Goal: Task Accomplishment & Management: Manage account settings

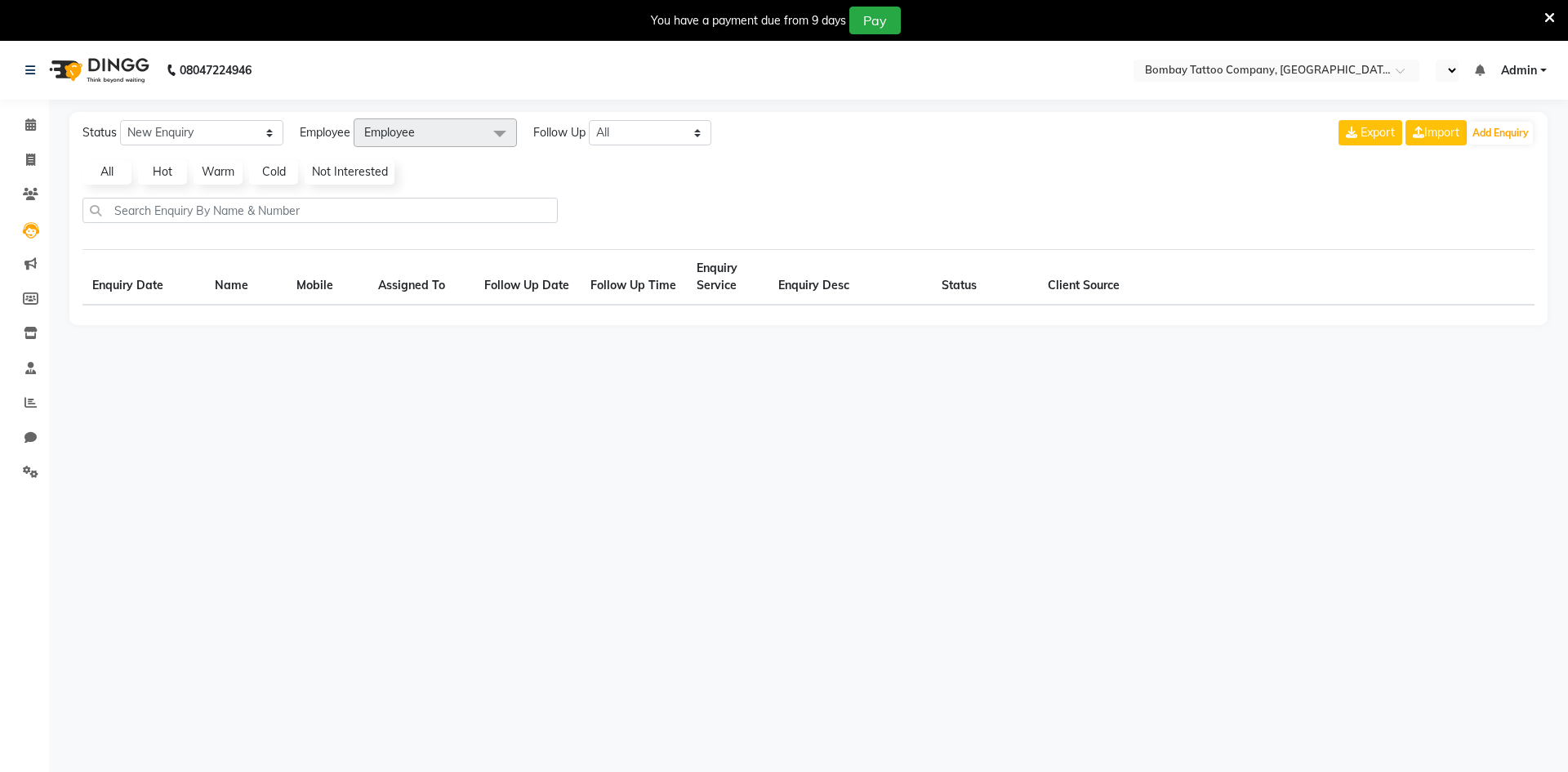
select select "en"
select select "10"
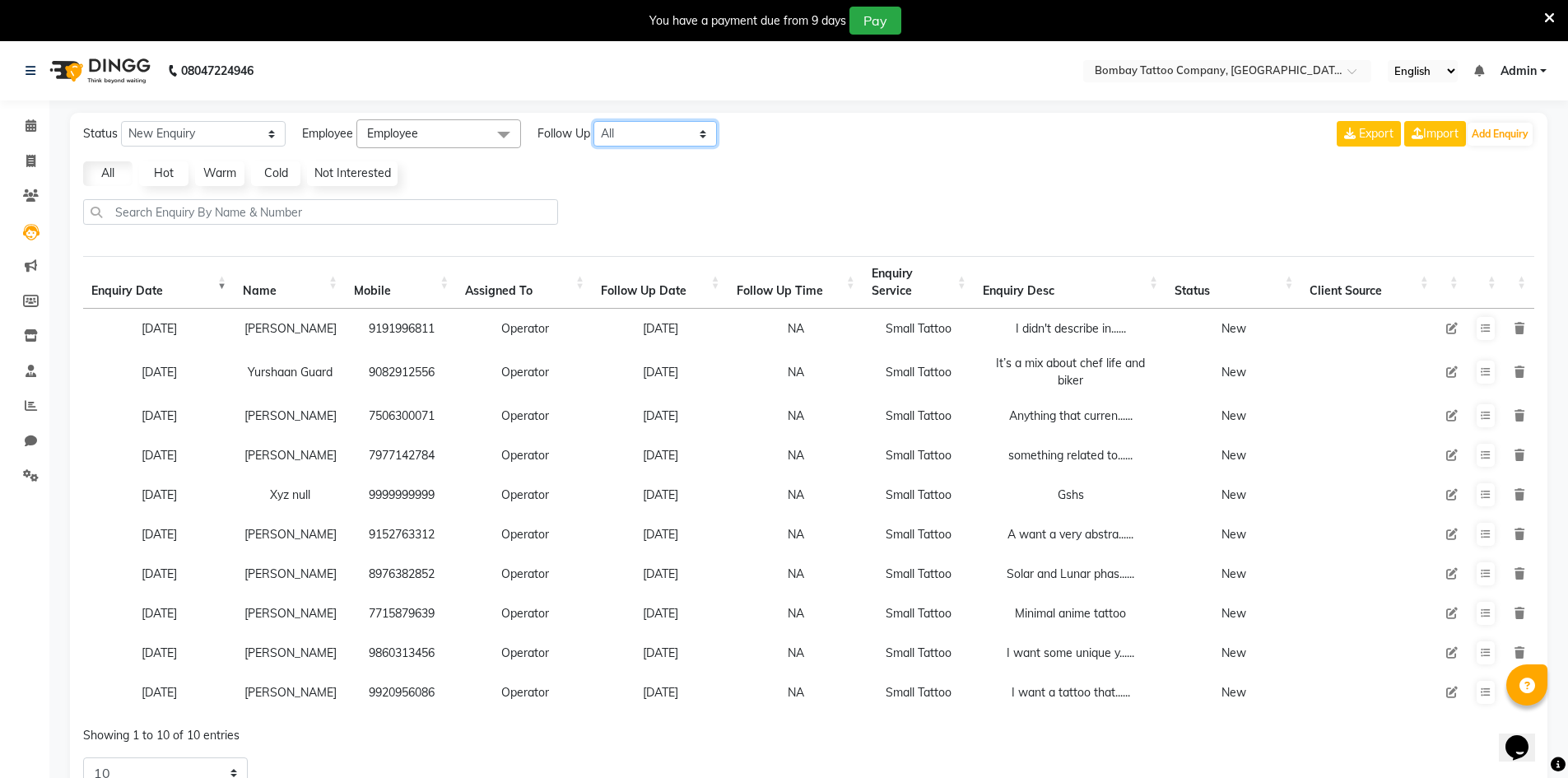
click at [663, 139] on select "All [DATE] [DATE] This Week This Month Custom" at bounding box center [655, 133] width 123 height 25
select select "custom"
click at [594, 121] on select "All [DATE] [DATE] This Week This Month Custom" at bounding box center [655, 133] width 123 height 25
select select "10"
select select "2025"
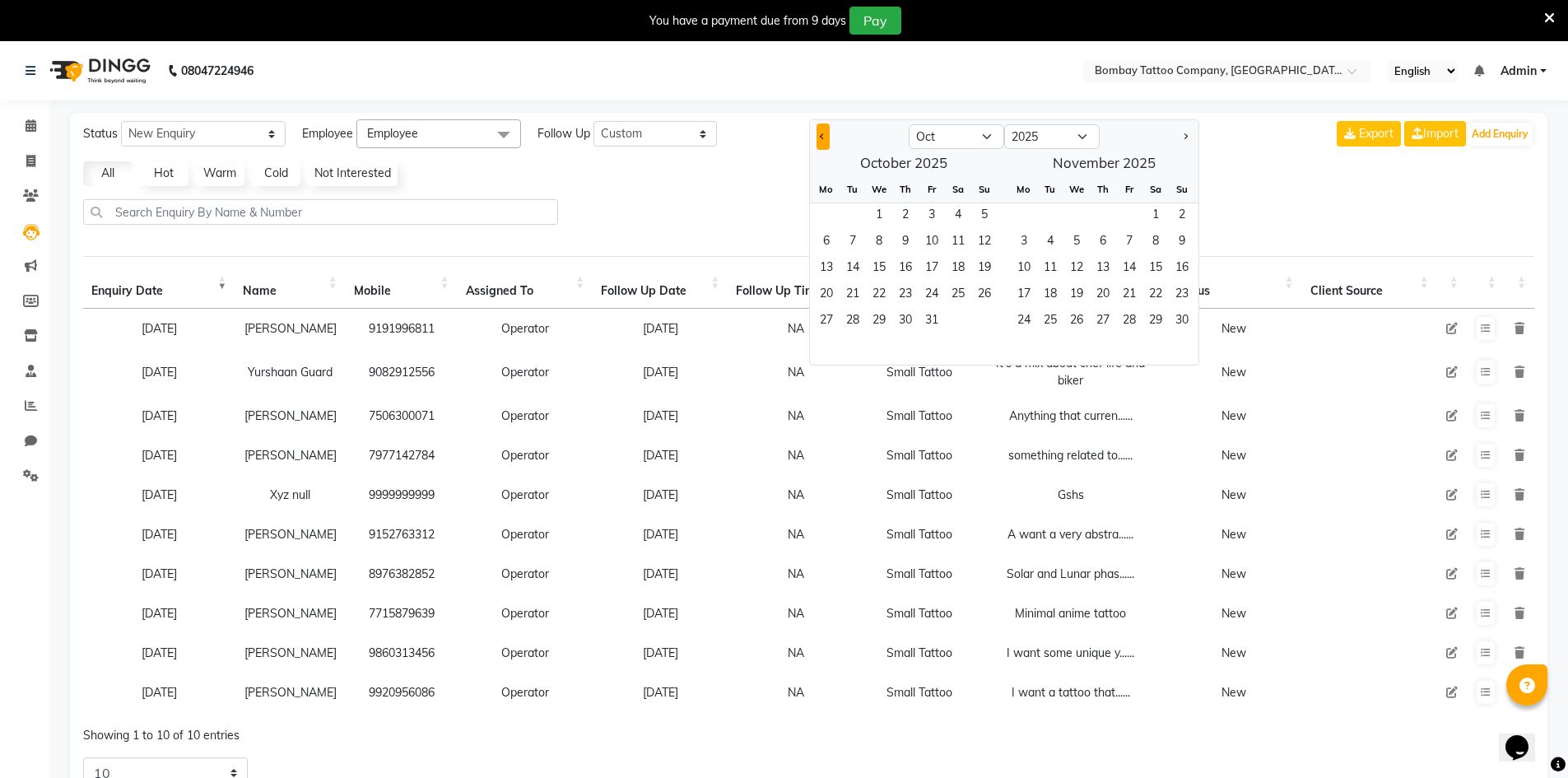
click at [826, 139] on button "Previous month" at bounding box center [823, 136] width 14 height 26
select select "9"
click at [831, 210] on span "1" at bounding box center [826, 216] width 26 height 26
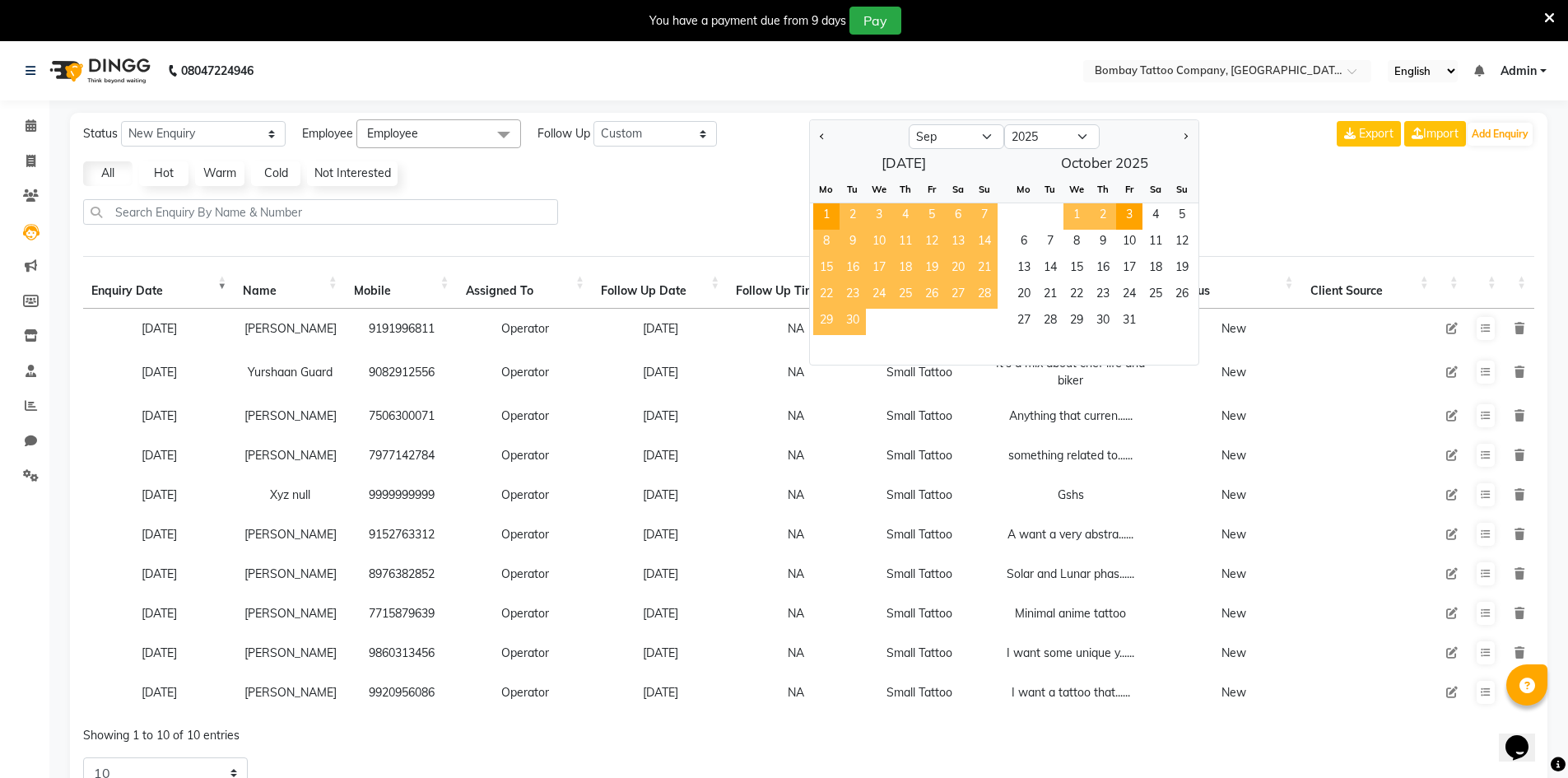
click at [1131, 213] on span "3" at bounding box center [1129, 216] width 26 height 26
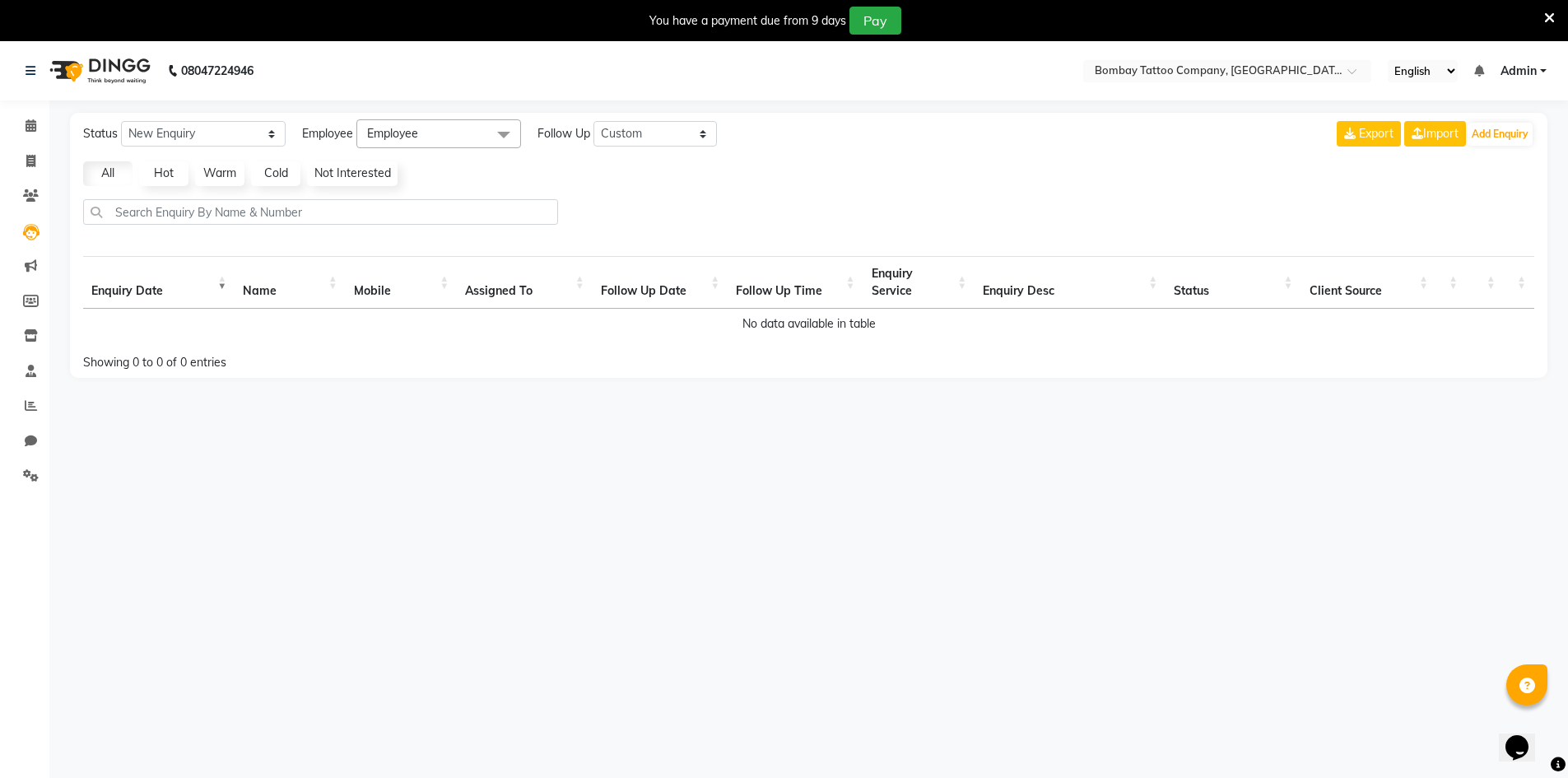
click at [455, 139] on span "Employee" at bounding box center [438, 133] width 165 height 29
click at [457, 242] on div "Operator" at bounding box center [438, 245] width 146 height 17
checkbox input "true"
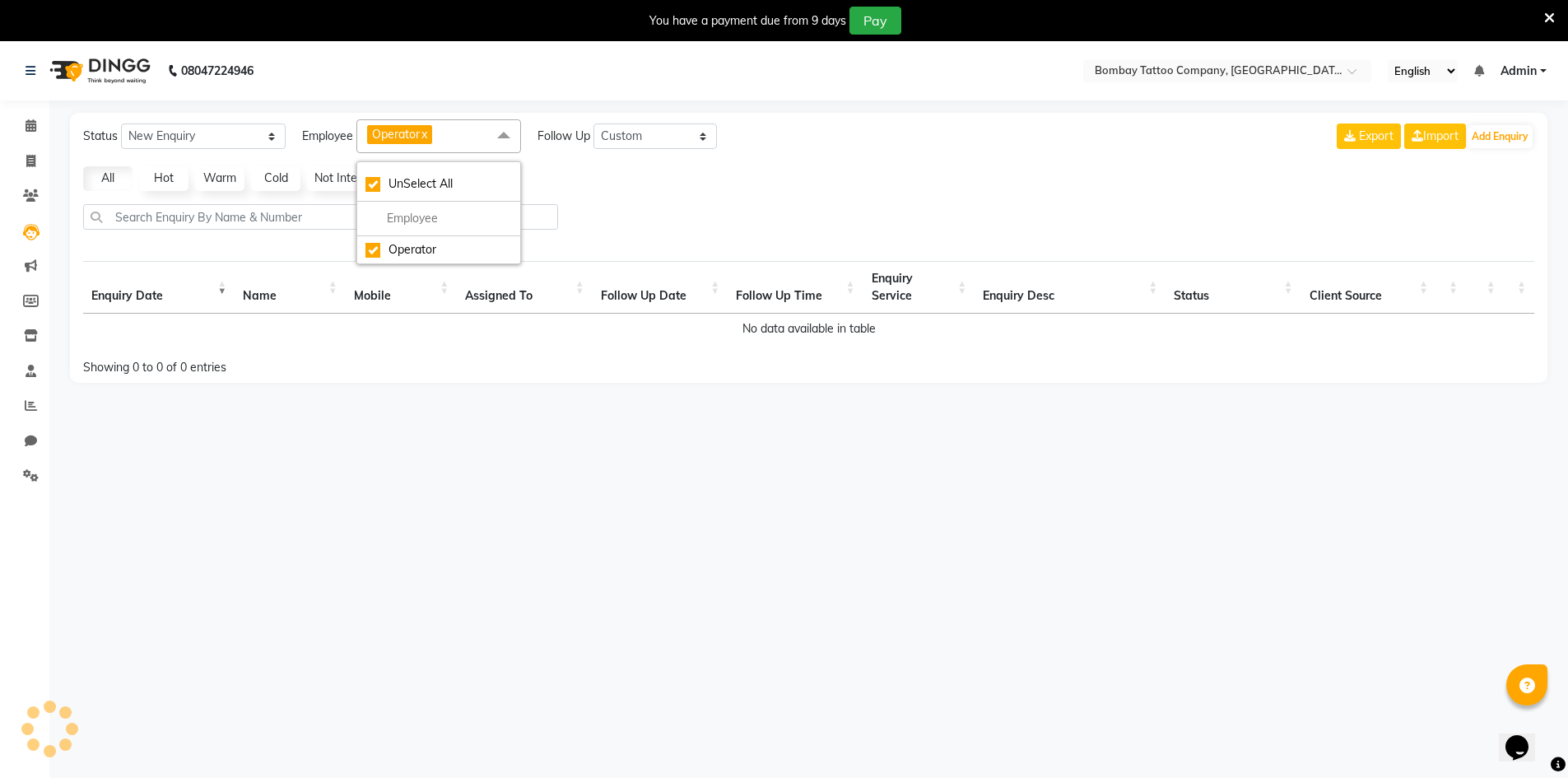
click at [663, 177] on div "All Hot Warm Cold Not Interested" at bounding box center [809, 178] width 1464 height 24
click at [258, 145] on select "New Enquiry Open Enquiry Converted Enquiry All" at bounding box center [203, 136] width 165 height 25
select select "Open"
click at [121, 123] on select "New Enquiry Open Enquiry Converted Enquiry All" at bounding box center [203, 136] width 165 height 25
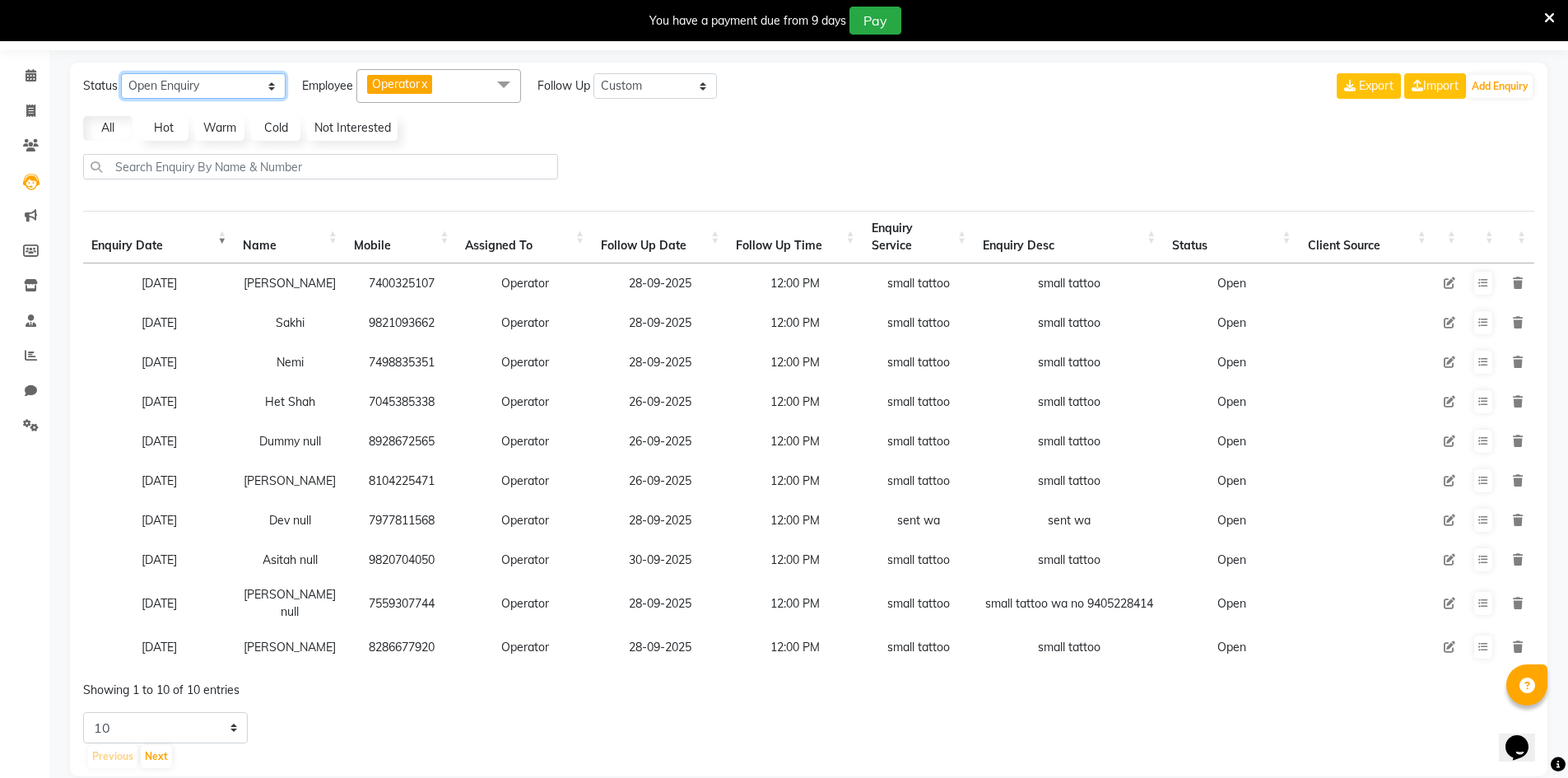
scroll to position [78, 0]
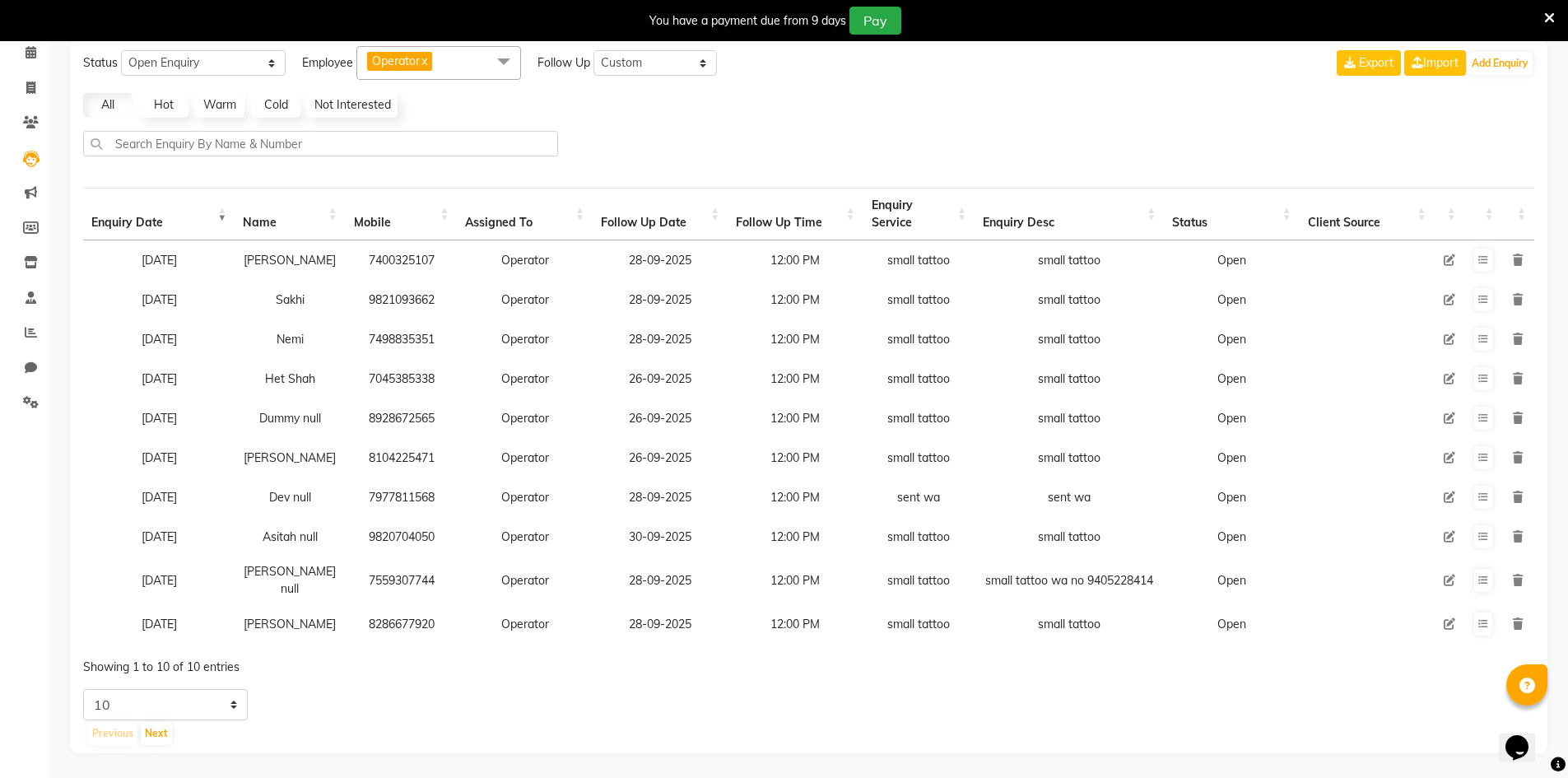
click at [202, 685] on div "Status New Enquiry Open Enquiry Converted Enquiry All All New Open Converted Em…" at bounding box center [809, 396] width 1478 height 714
click at [202, 688] on div "Status New Enquiry Open Enquiry Converted Enquiry All All New Open Converted Em…" at bounding box center [809, 396] width 1478 height 714
click at [198, 699] on select "5 10 20 50" at bounding box center [165, 705] width 165 height 31
select select "50"
click at [83, 689] on select "5 10 20 50" at bounding box center [165, 705] width 165 height 31
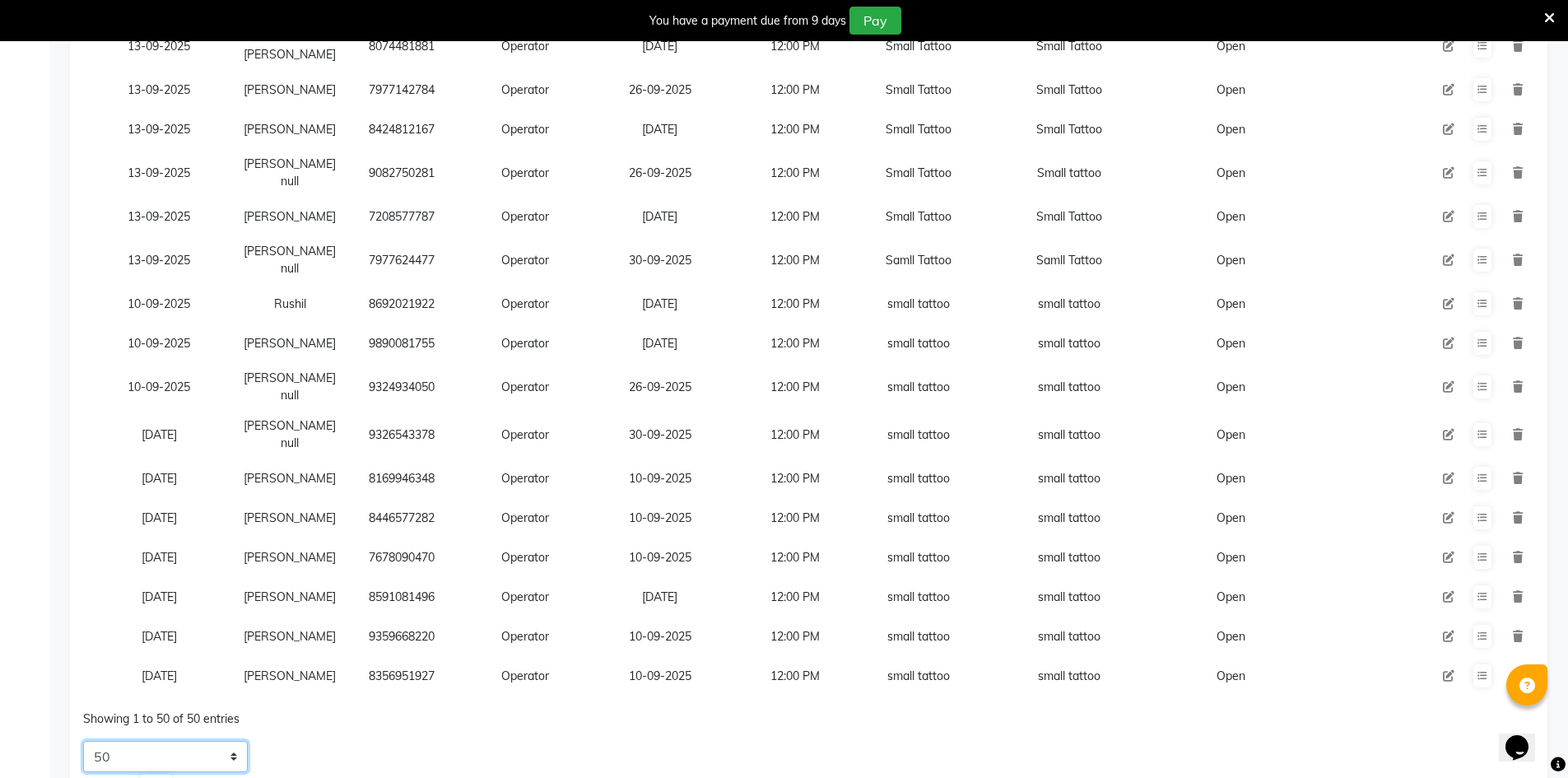
scroll to position [1683, 0]
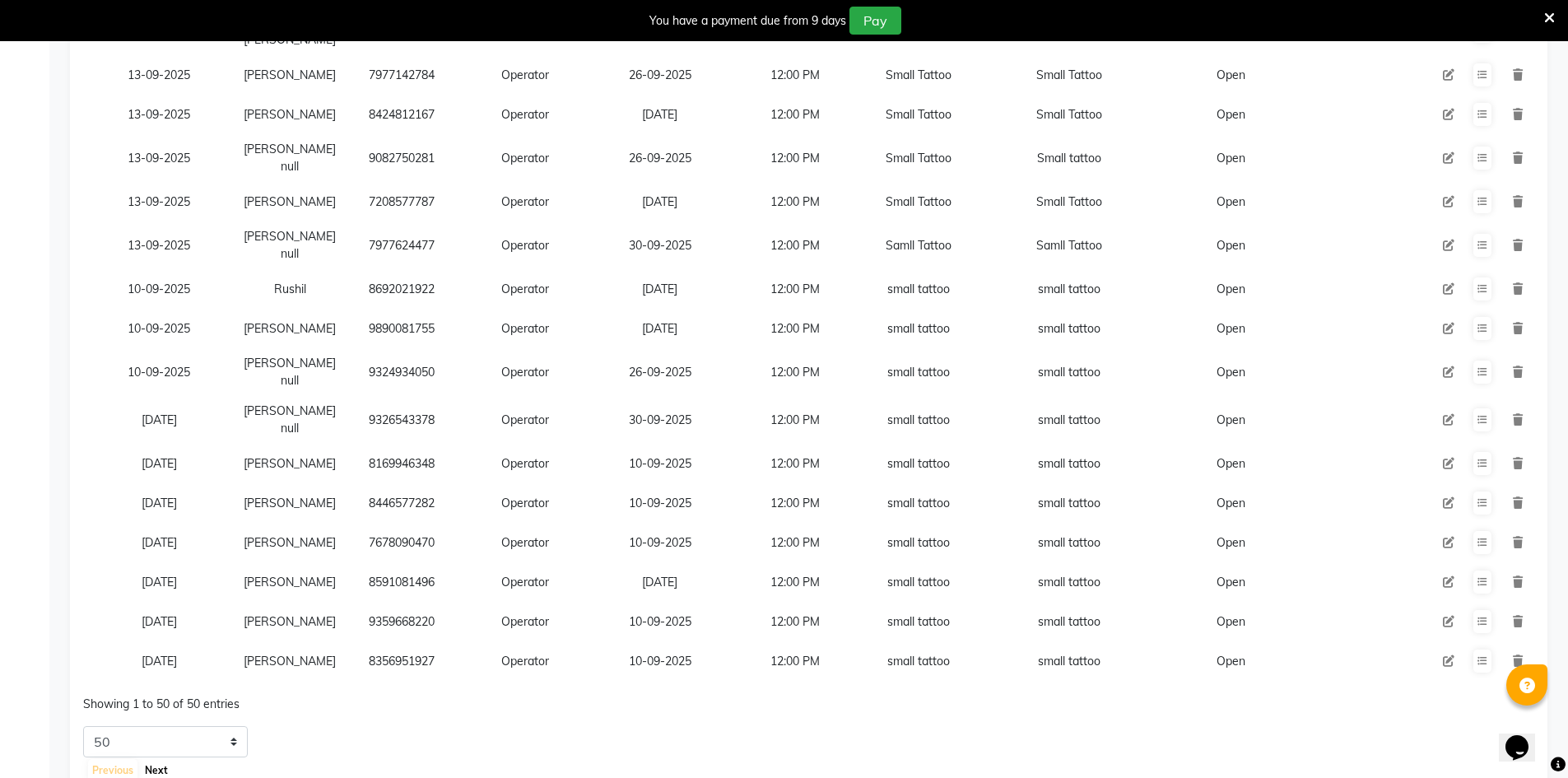
click at [159, 759] on button "Next" at bounding box center [156, 770] width 31 height 23
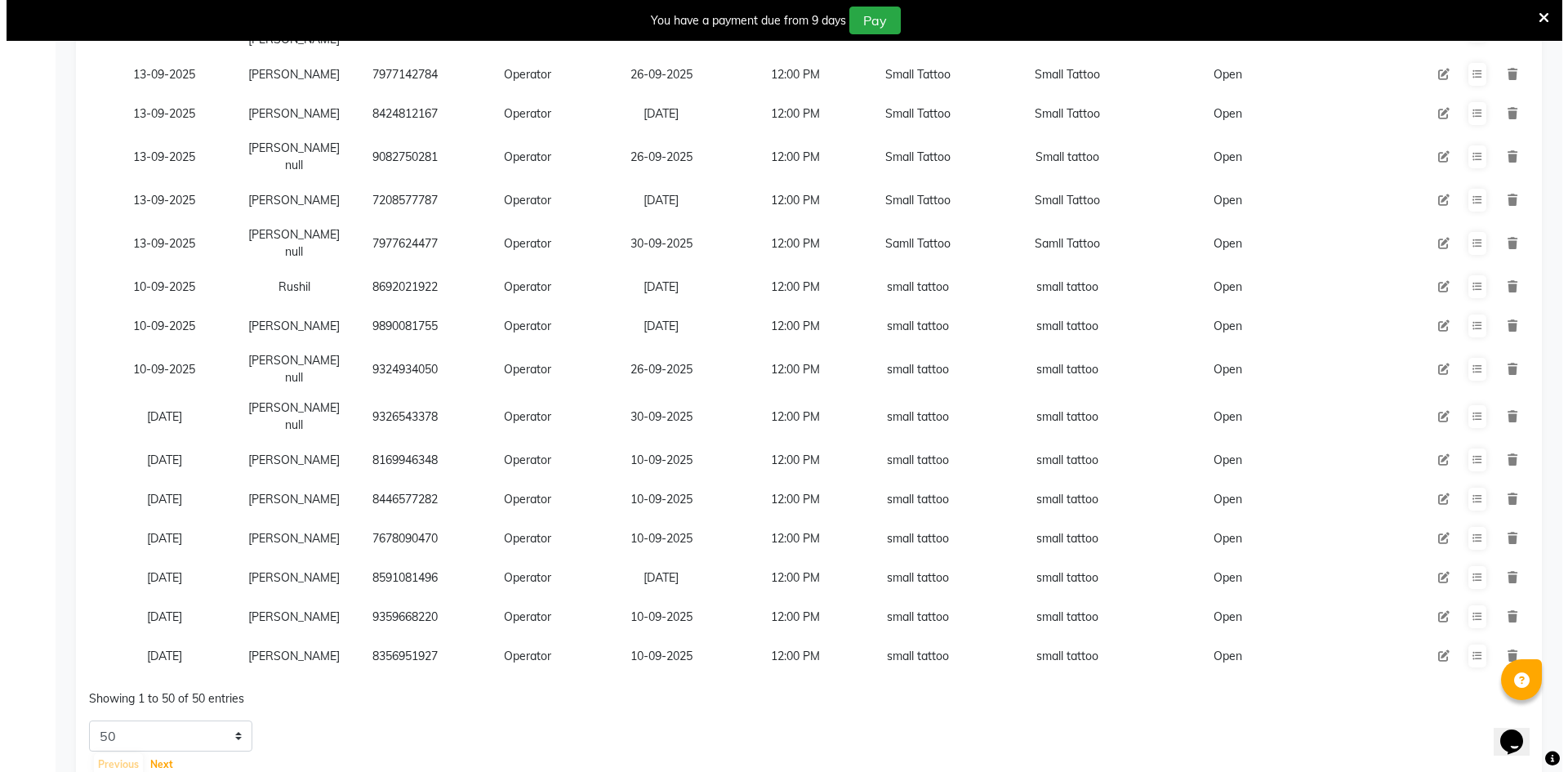
scroll to position [329, 0]
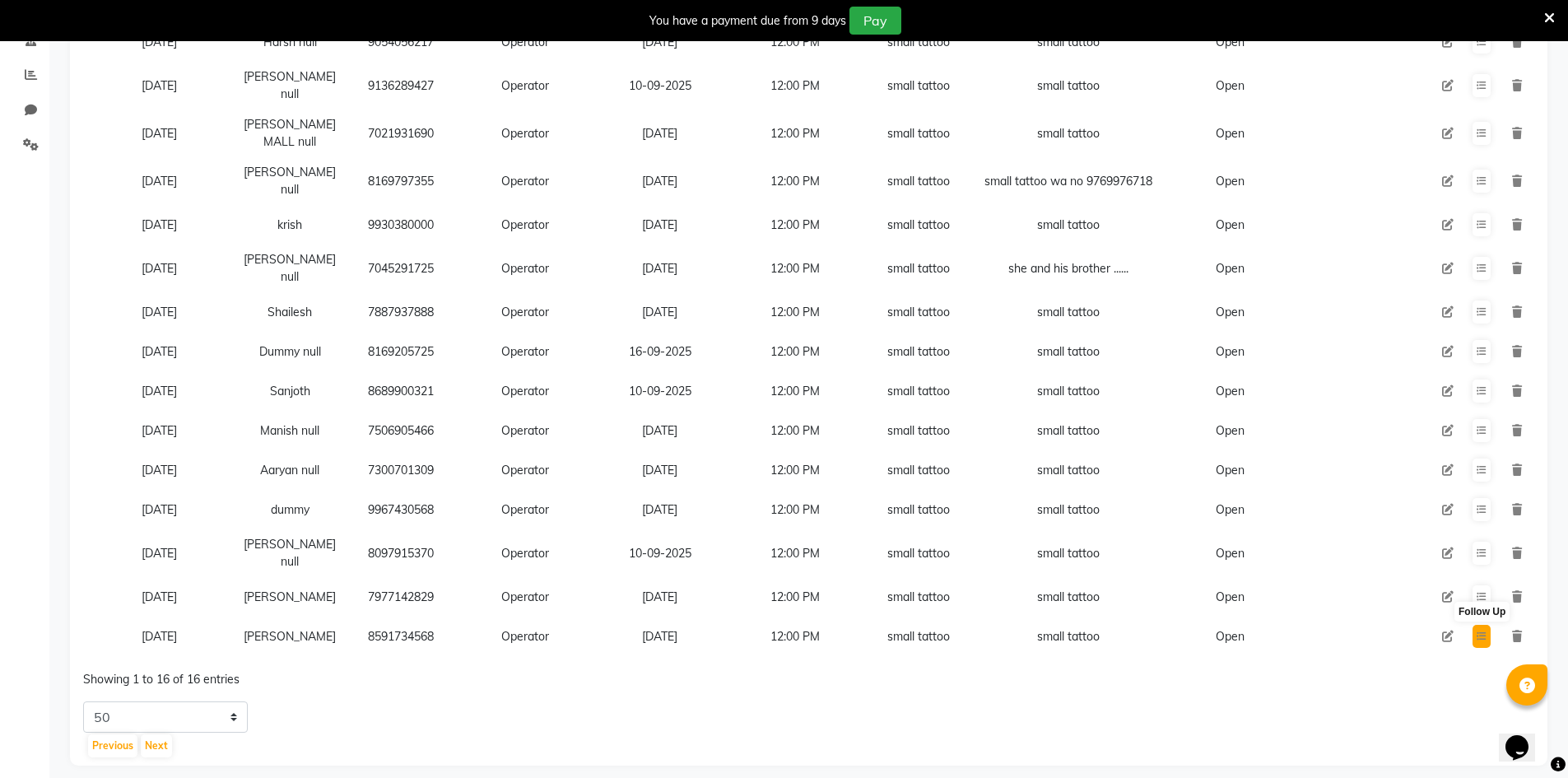
click at [1480, 632] on icon at bounding box center [1482, 637] width 10 height 10
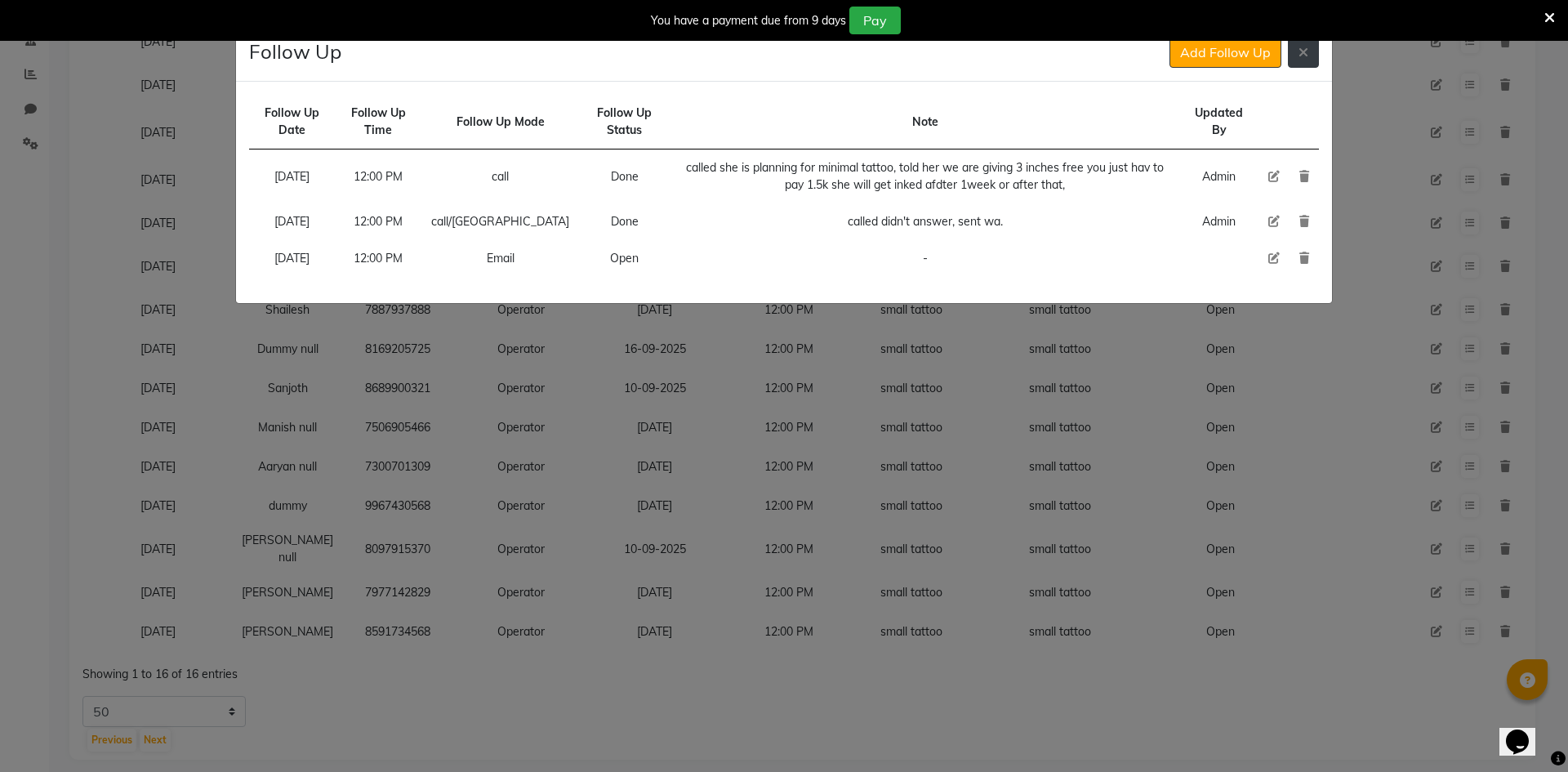
click at [1304, 58] on icon at bounding box center [1304, 53] width 10 height 13
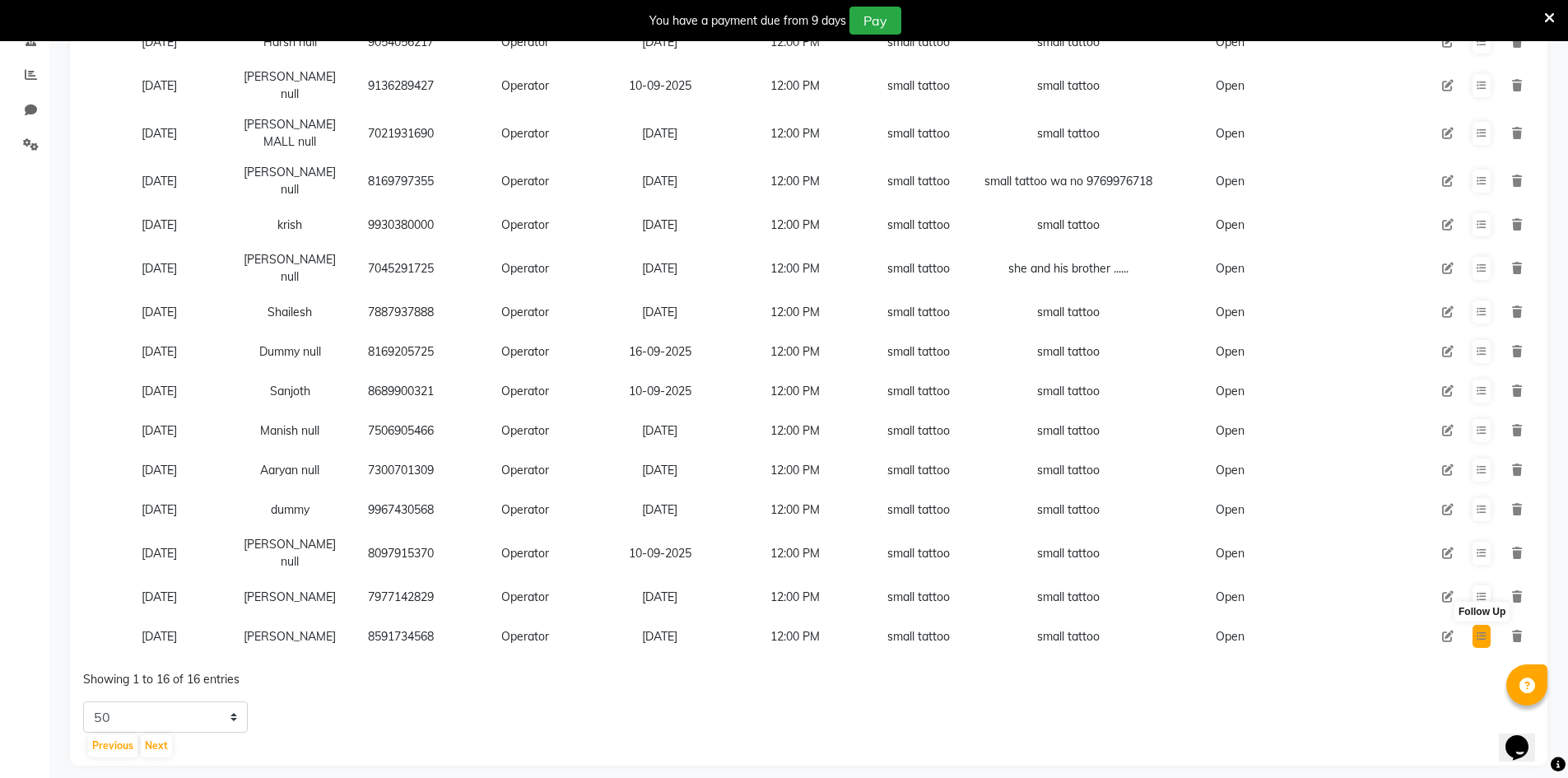
click at [1478, 625] on button at bounding box center [1481, 636] width 18 height 23
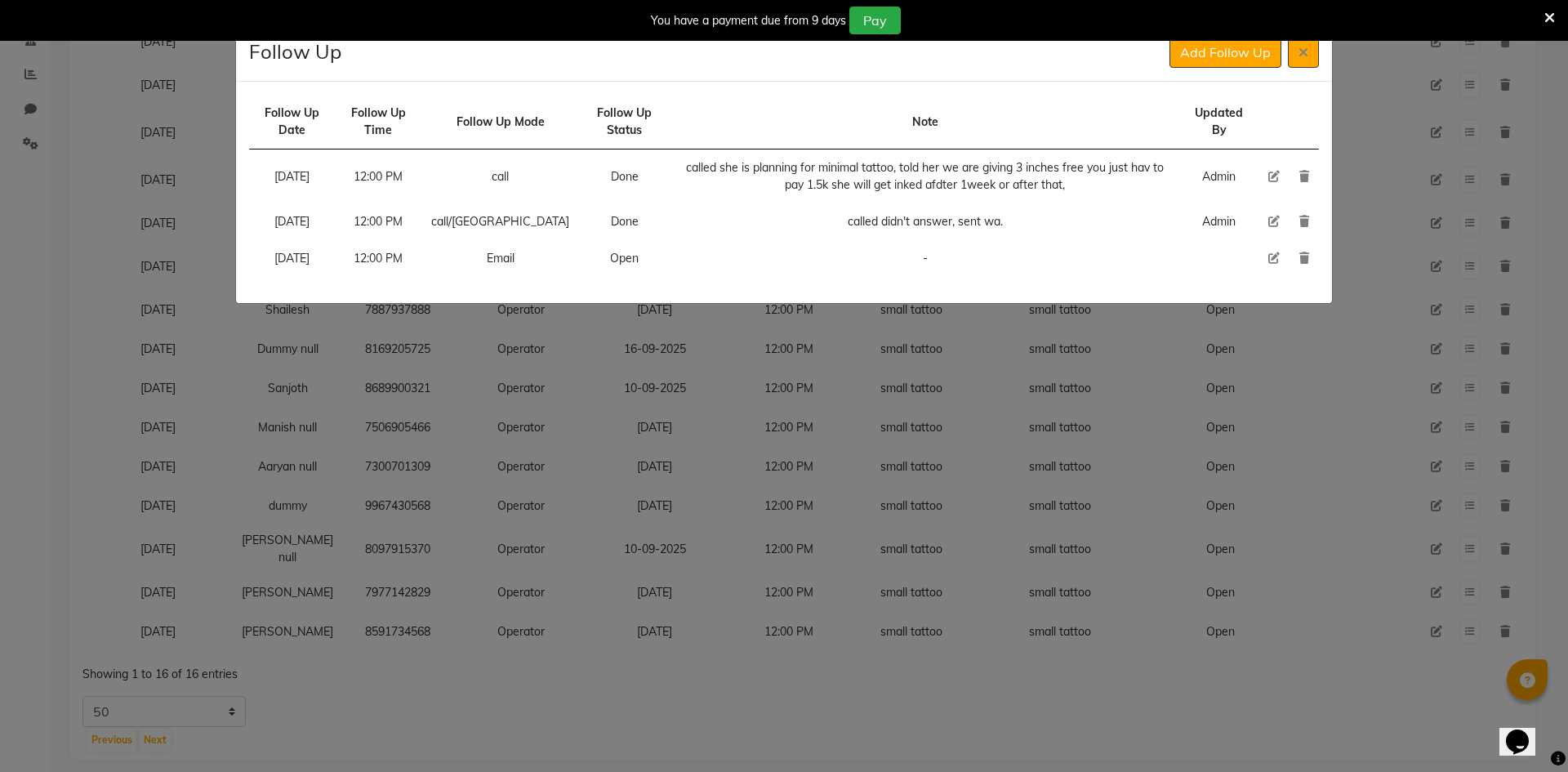
click at [1275, 256] on icon at bounding box center [1275, 258] width 12 height 12
select select "720"
select select "Open"
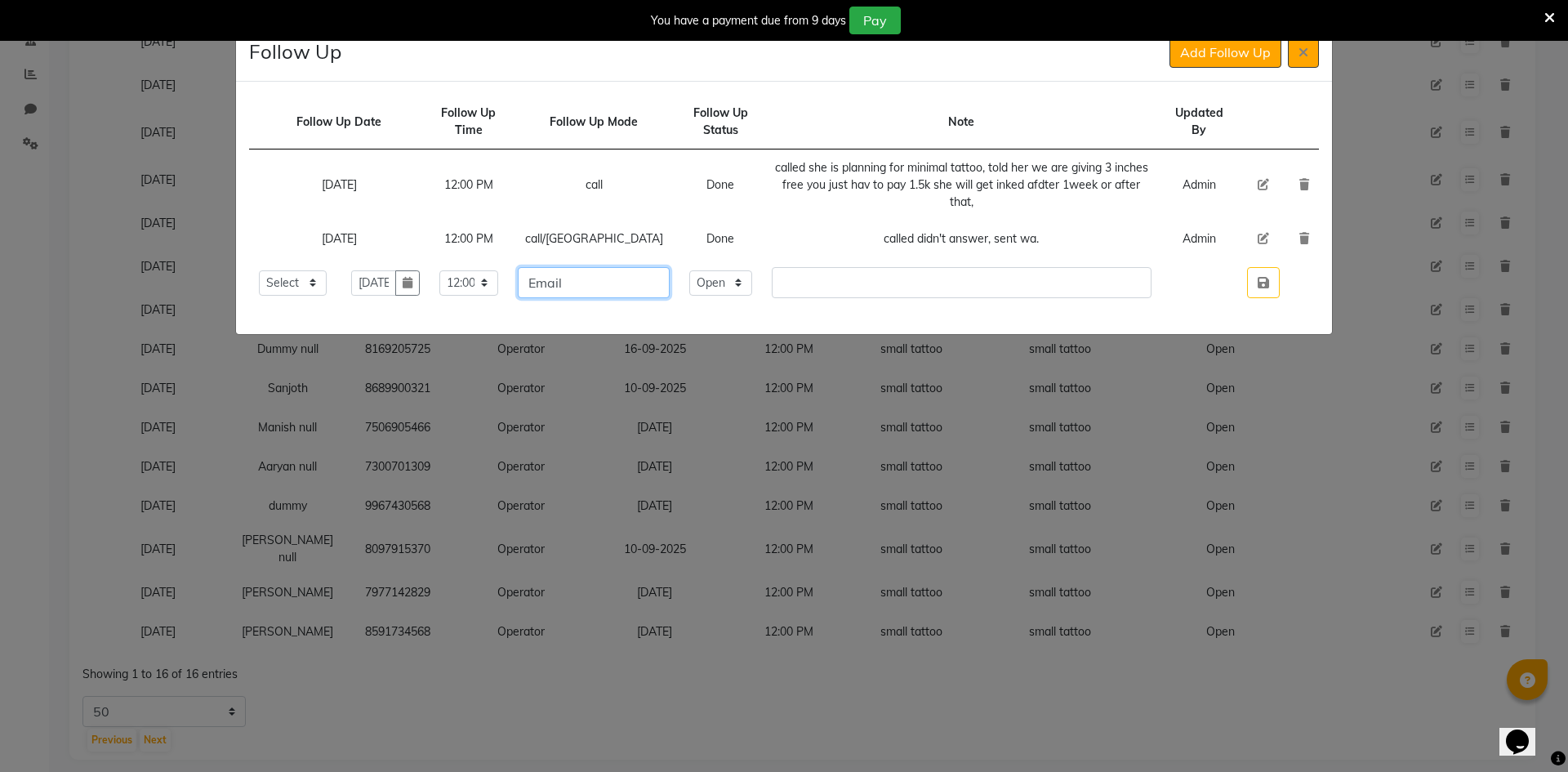
click at [613, 273] on input "Email" at bounding box center [593, 282] width 152 height 31
type input "call"
click at [701, 272] on select "Select Open Pending Done" at bounding box center [721, 283] width 63 height 25
select select "Done"
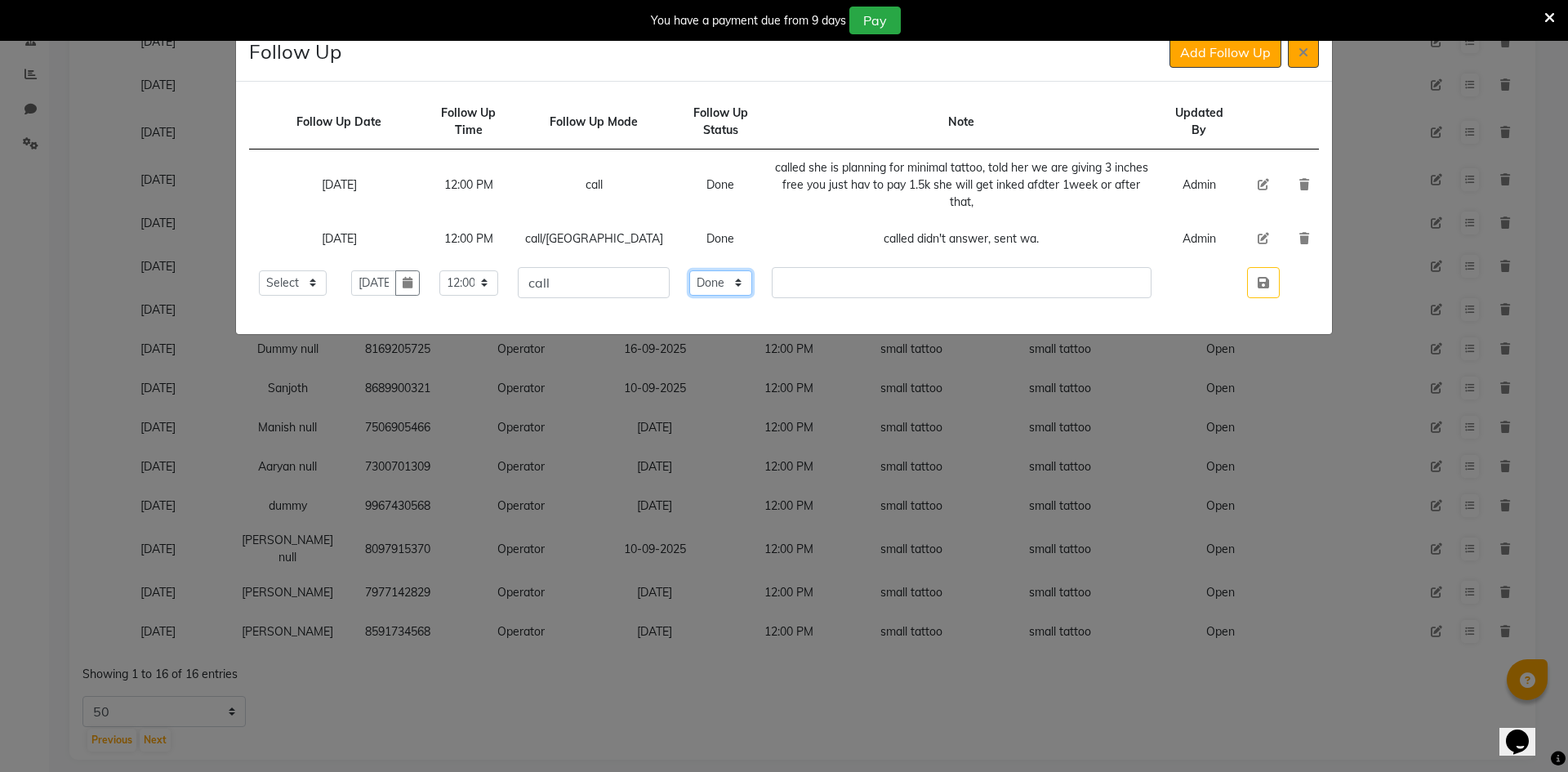
click at [690, 271] on select "Select Open Pending Done" at bounding box center [721, 283] width 63 height 25
click at [793, 274] on input "text" at bounding box center [961, 282] width 380 height 31
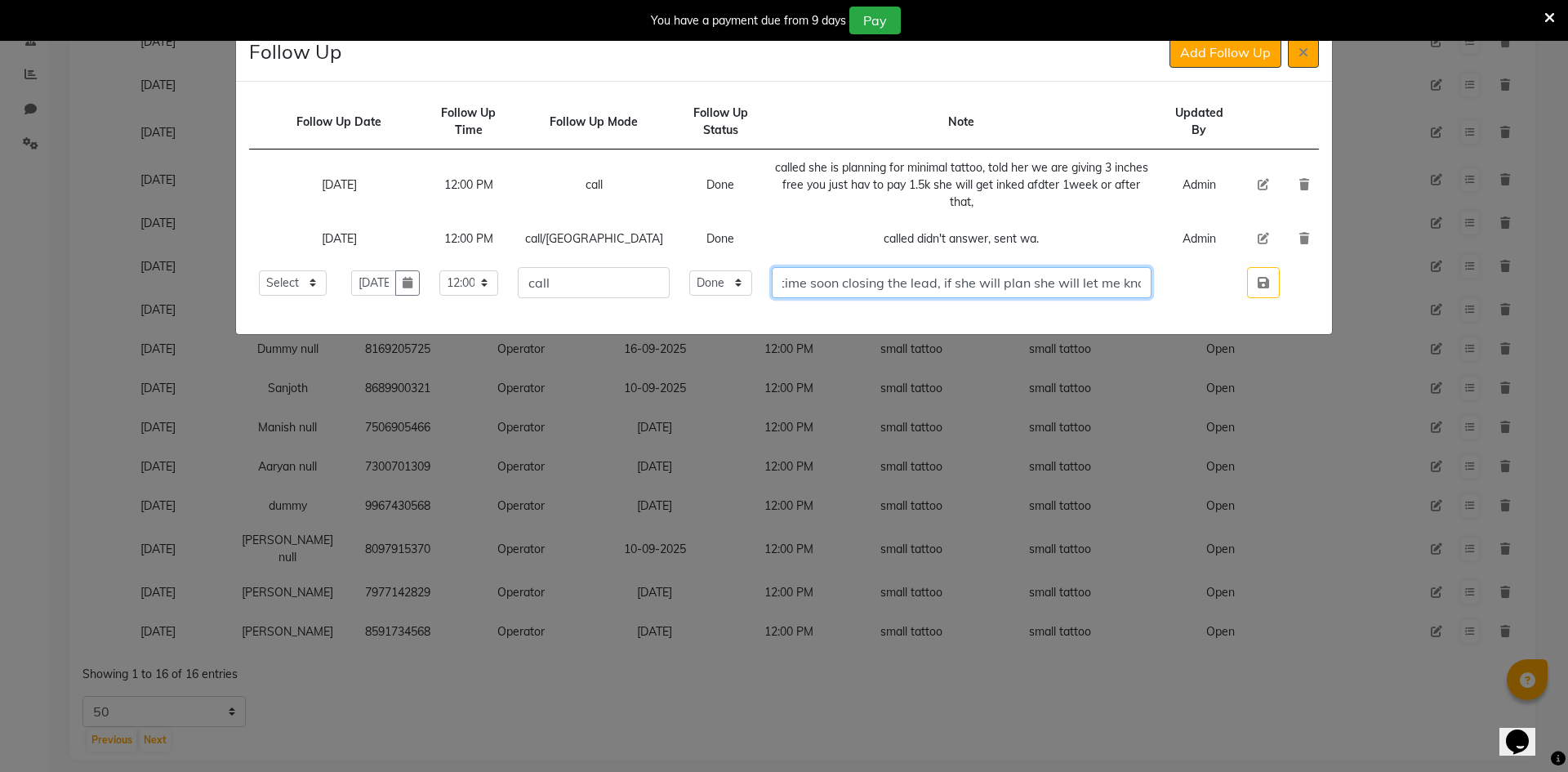
scroll to position [0, 147]
type input "called not planning anytime soon closing the lead, if she will plan she will le…"
click at [1264, 276] on icon "button" at bounding box center [1264, 282] width 12 height 13
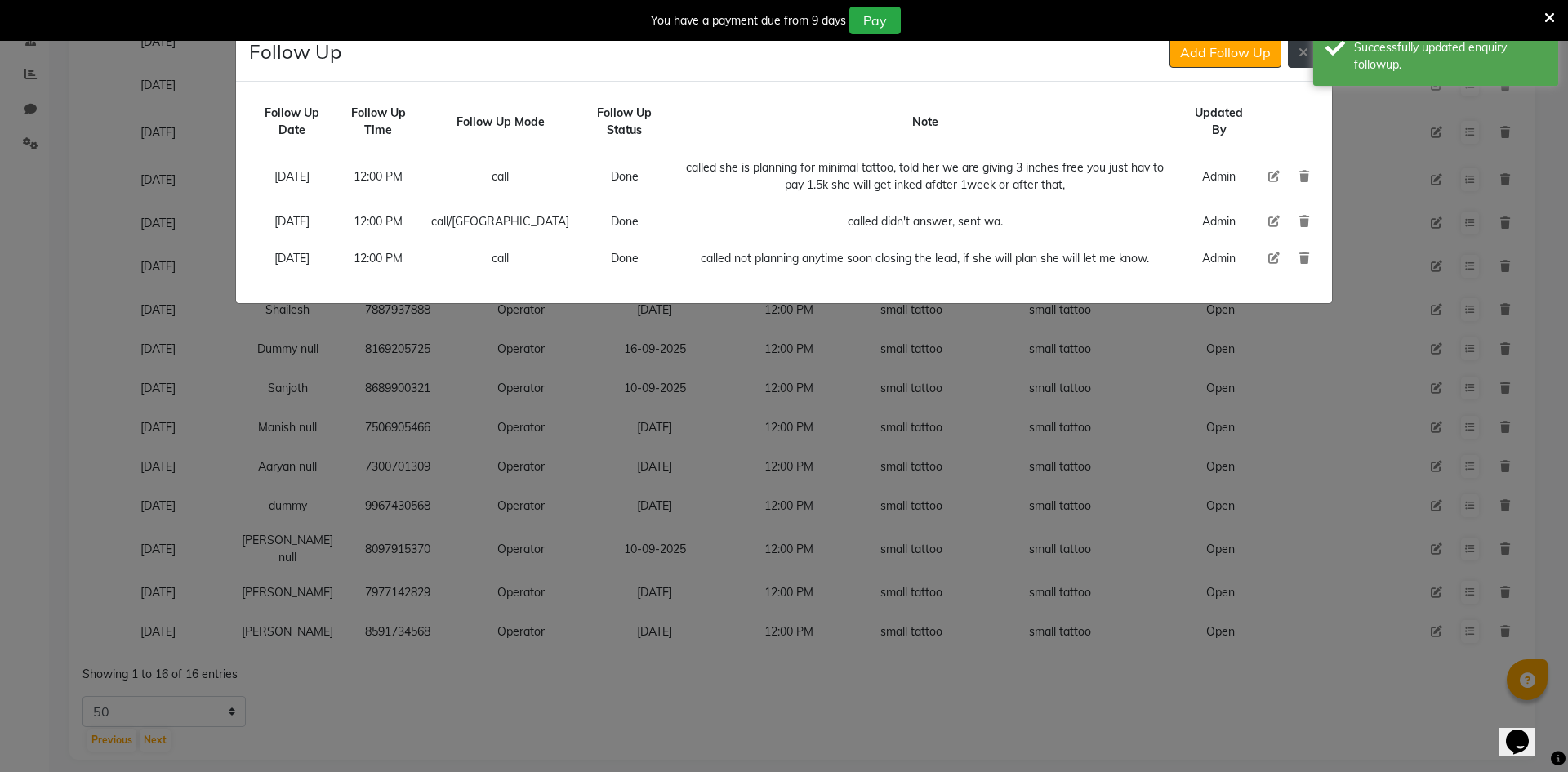
click at [1306, 60] on button at bounding box center [1303, 52] width 31 height 31
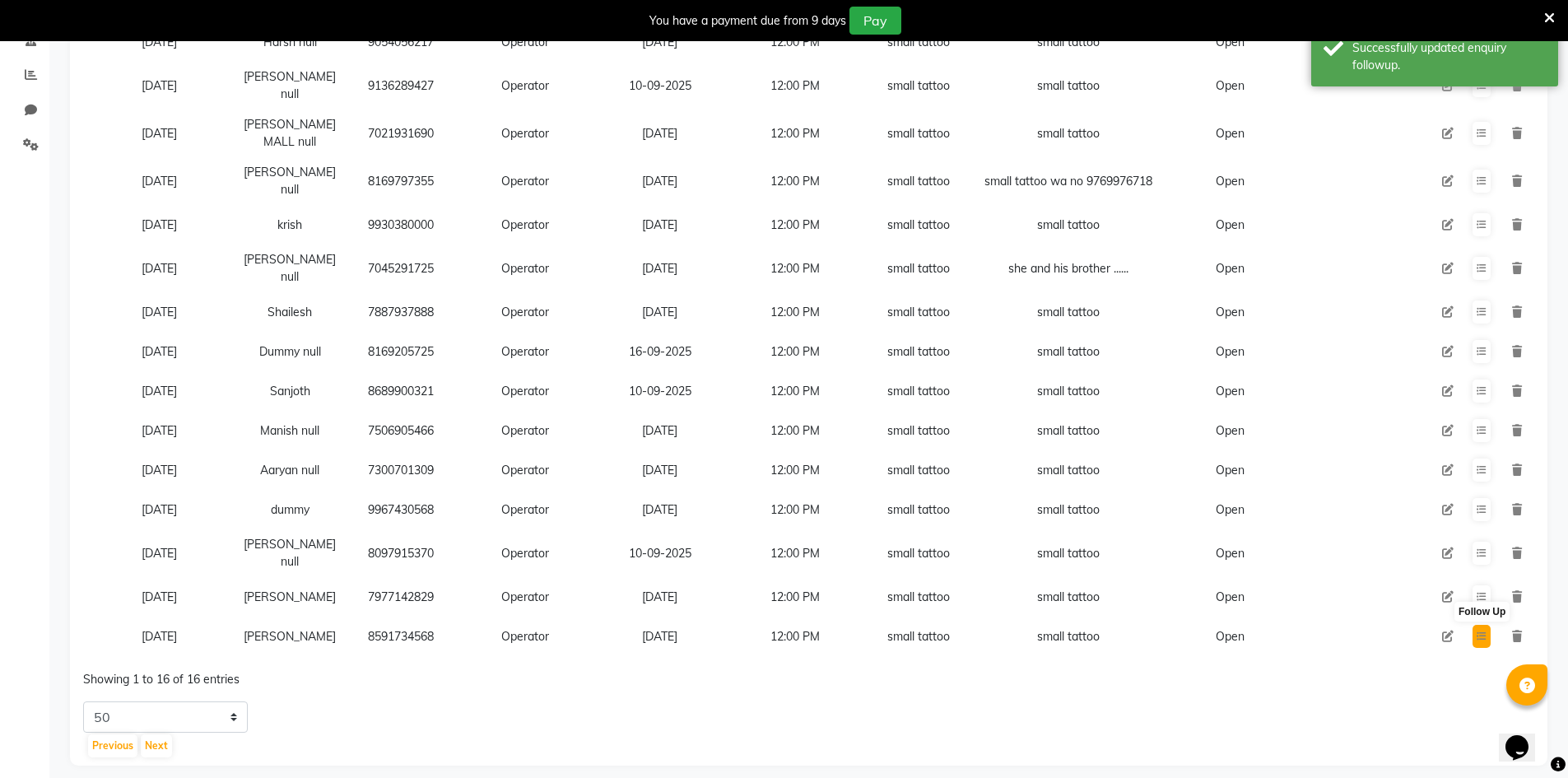
click at [1489, 625] on button at bounding box center [1481, 636] width 18 height 23
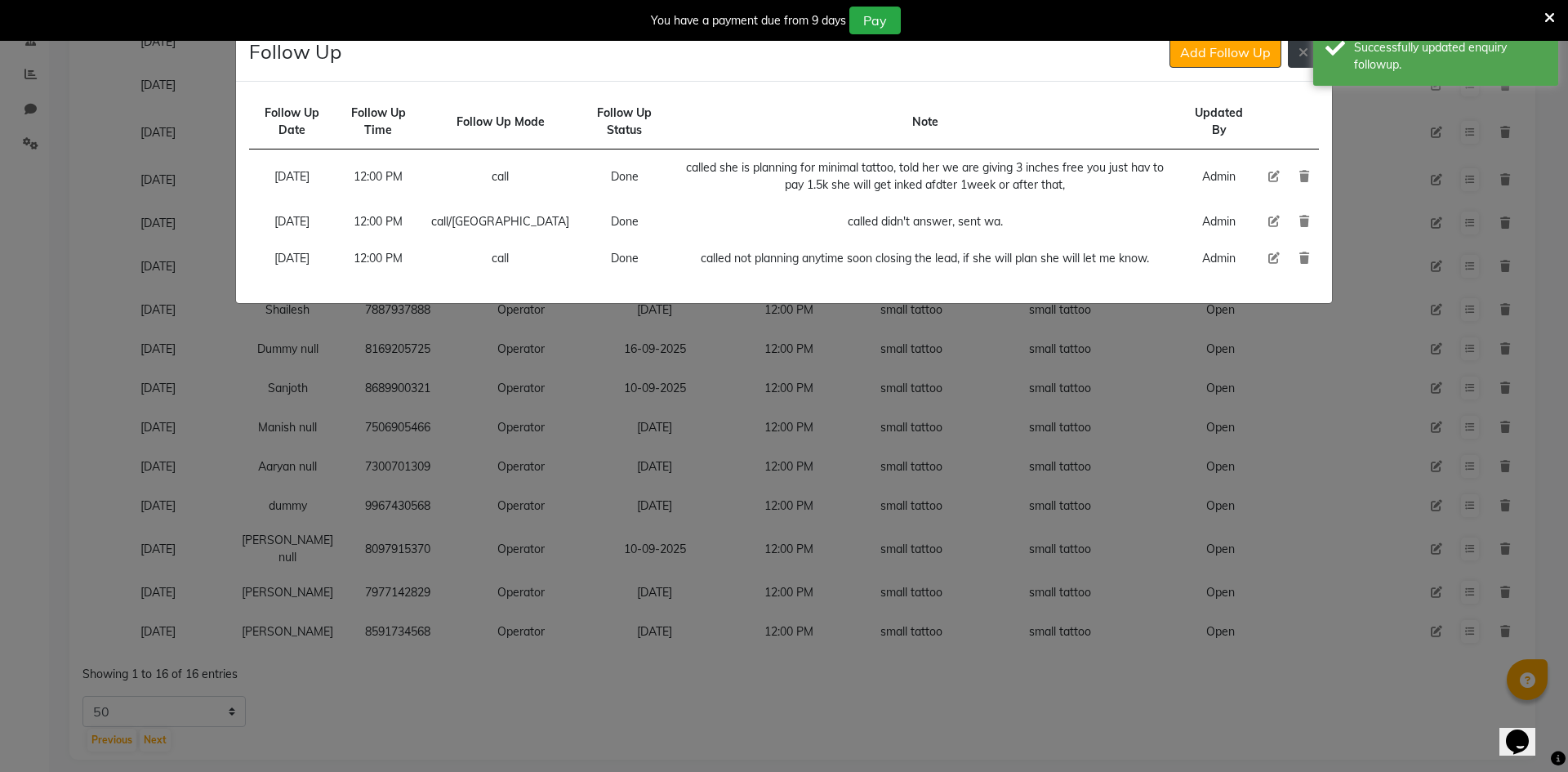
click at [1307, 57] on icon at bounding box center [1304, 53] width 10 height 13
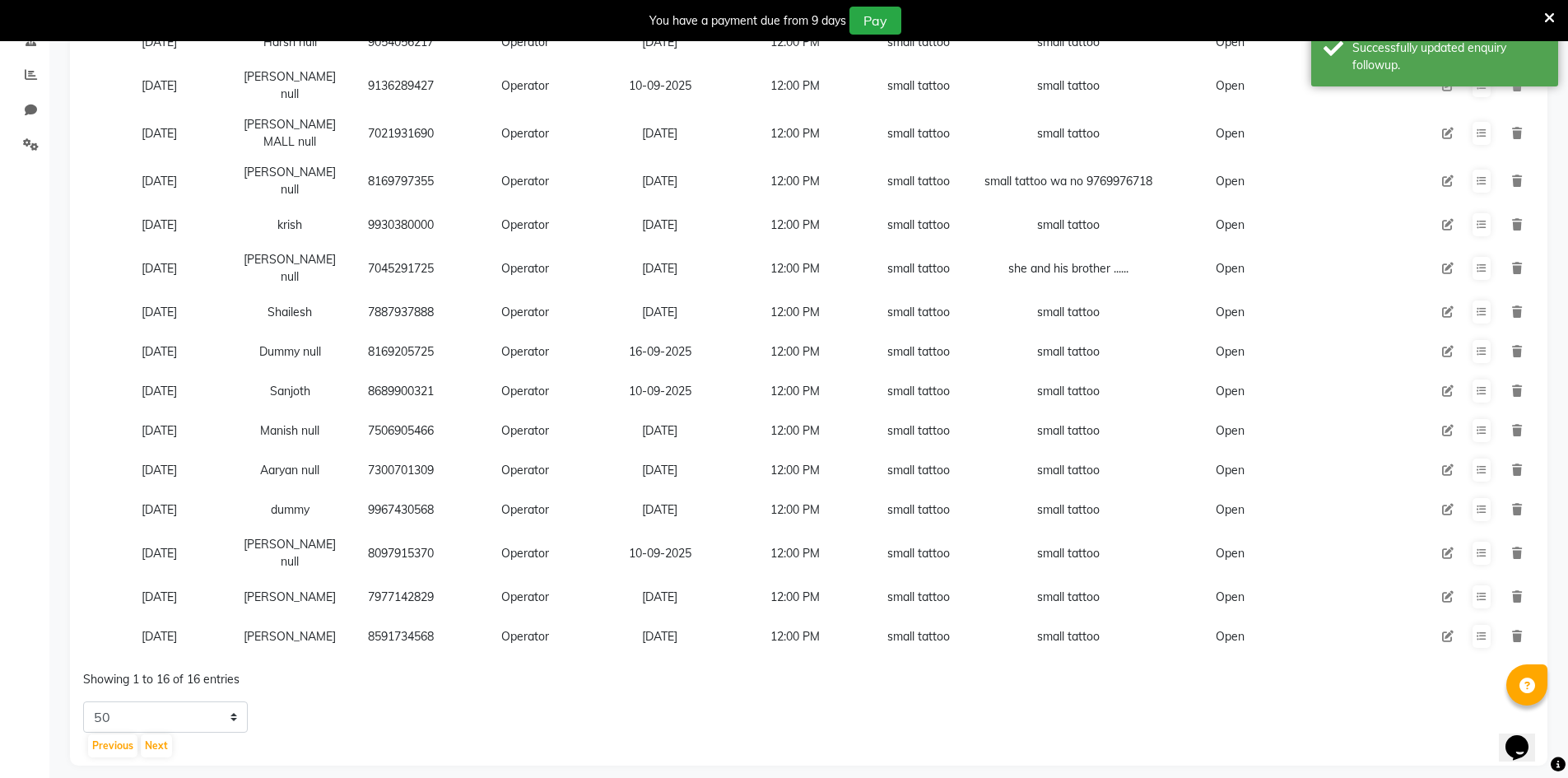
click at [1445, 631] on icon at bounding box center [1448, 637] width 12 height 12
select select "90954"
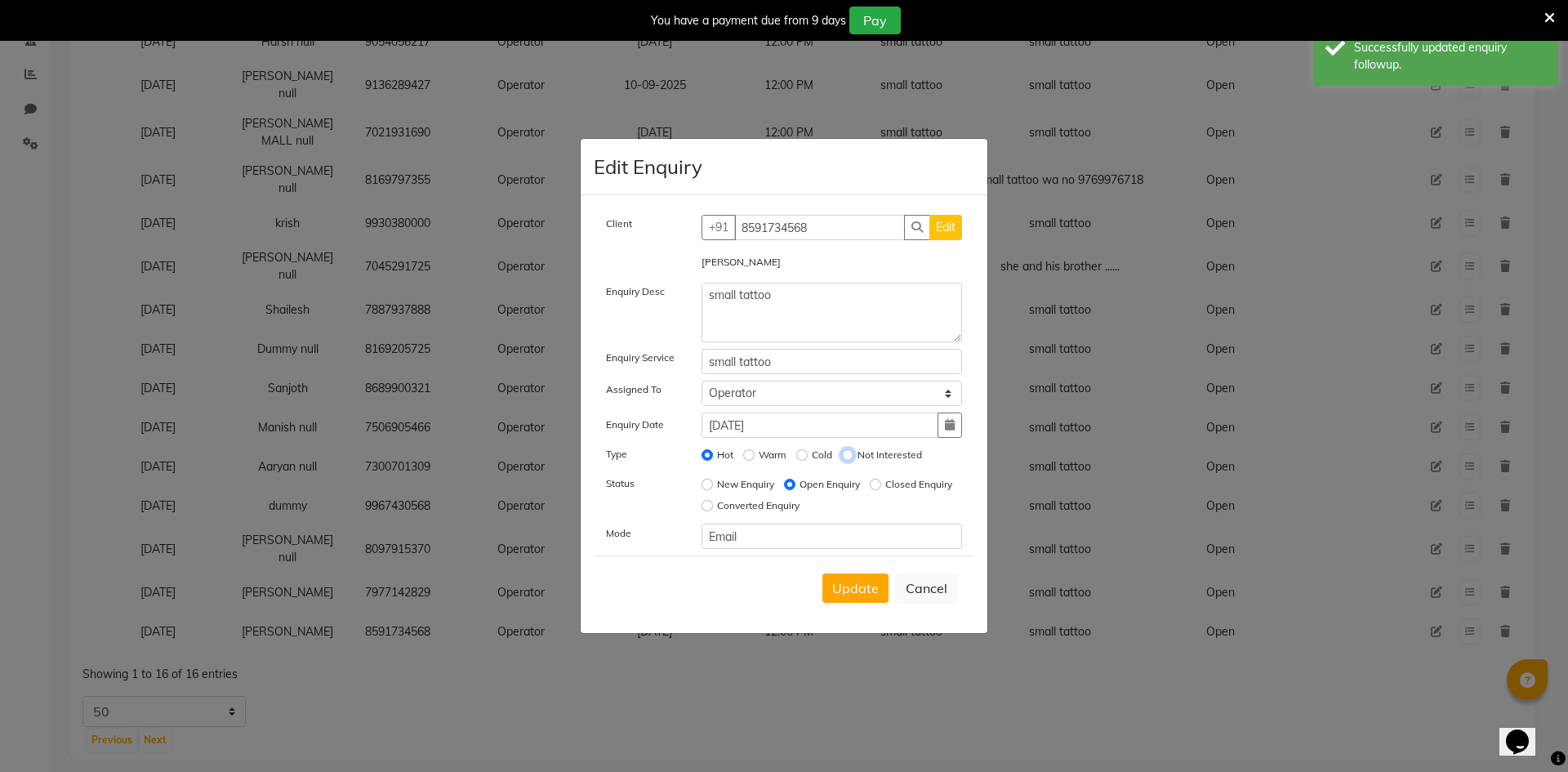
click at [852, 453] on input "Not Interested" at bounding box center [848, 455] width 12 height 12
radio input "true"
radio input "false"
click at [870, 490] on input "Closed Enquiry" at bounding box center [876, 484] width 12 height 12
radio input "true"
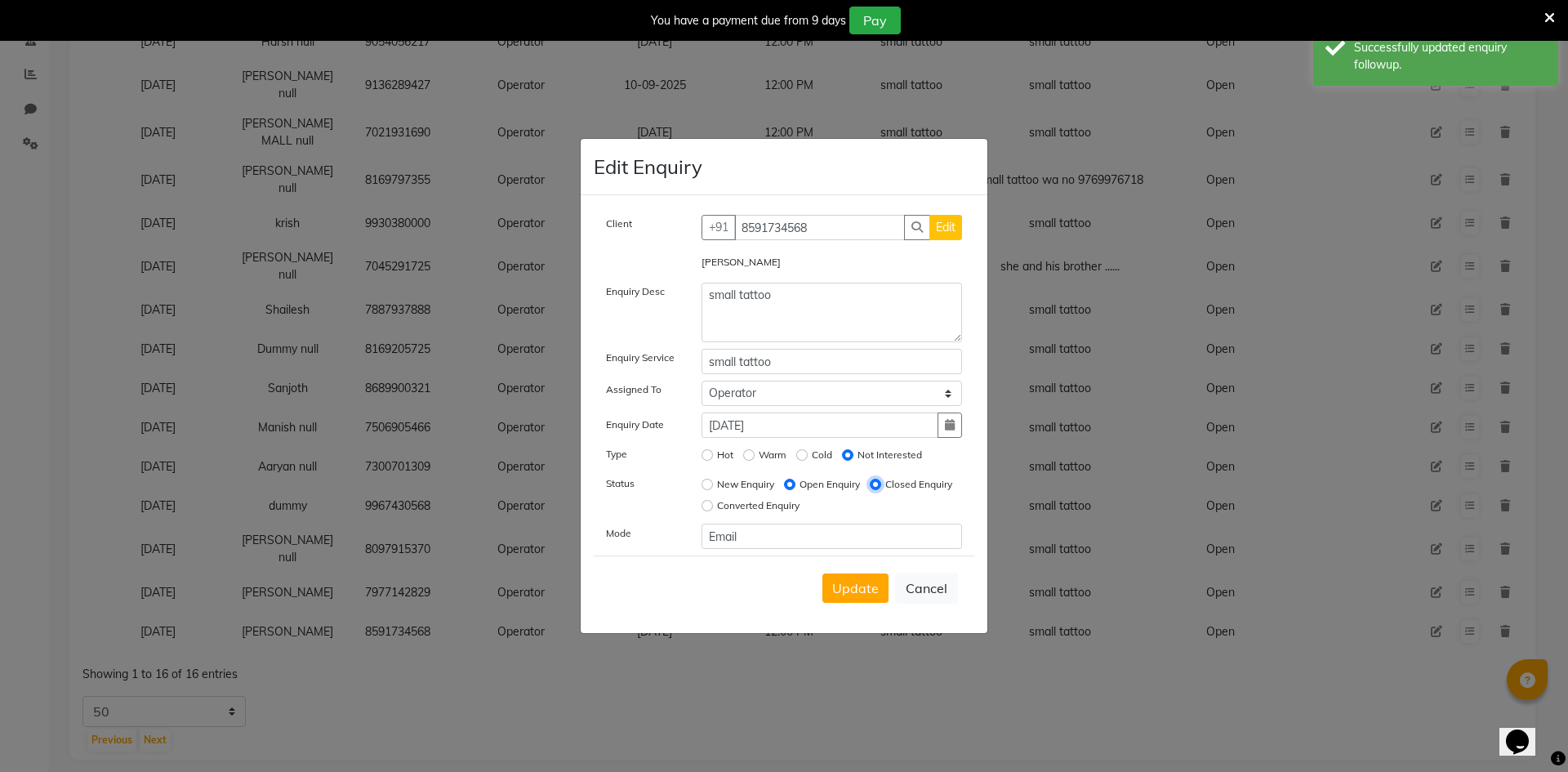
radio input "false"
click at [863, 590] on span "Update" at bounding box center [856, 588] width 47 height 16
select select
radio input "false"
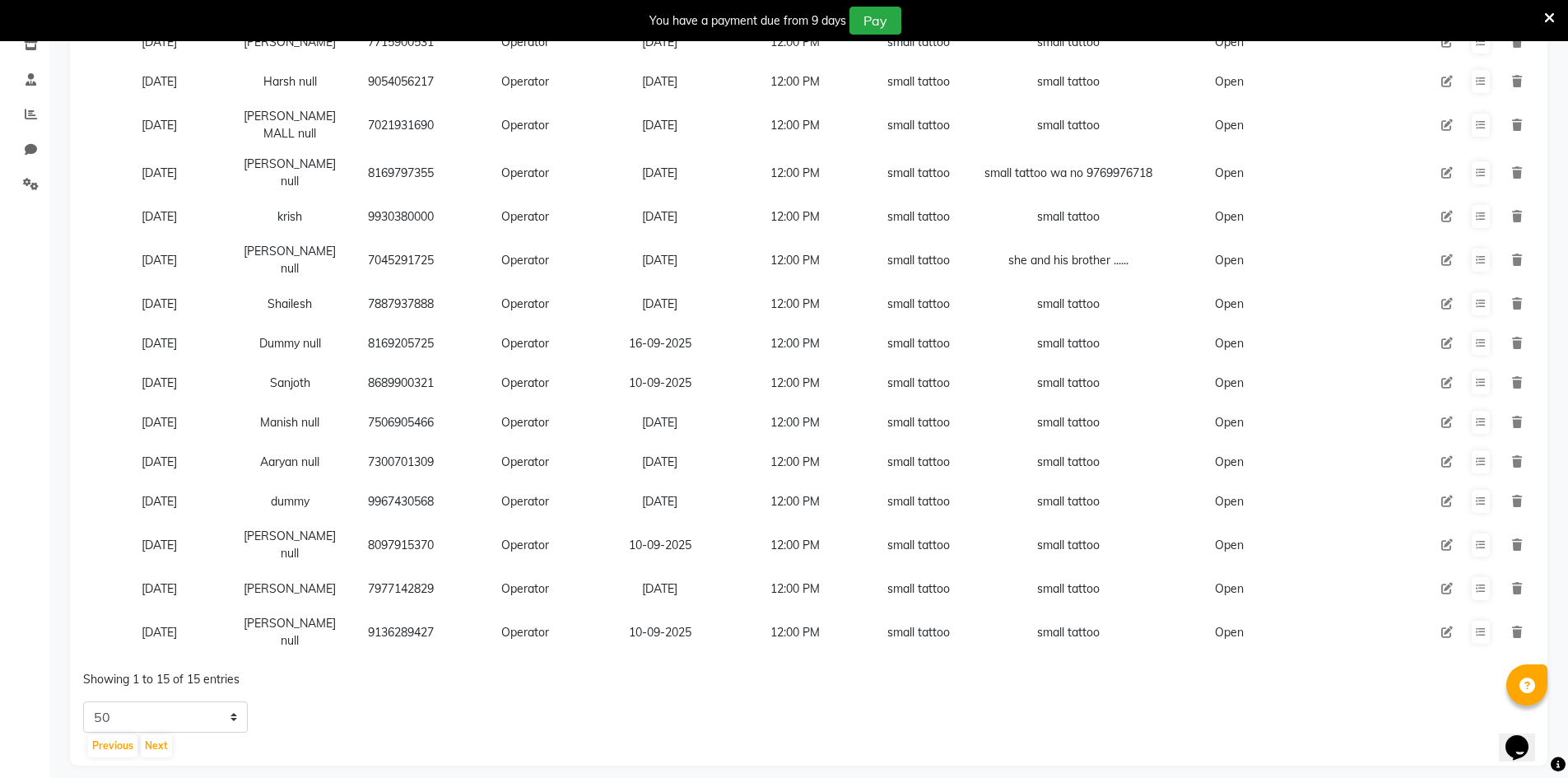
scroll to position [300, 0]
